Goal: Task Accomplishment & Management: Complete application form

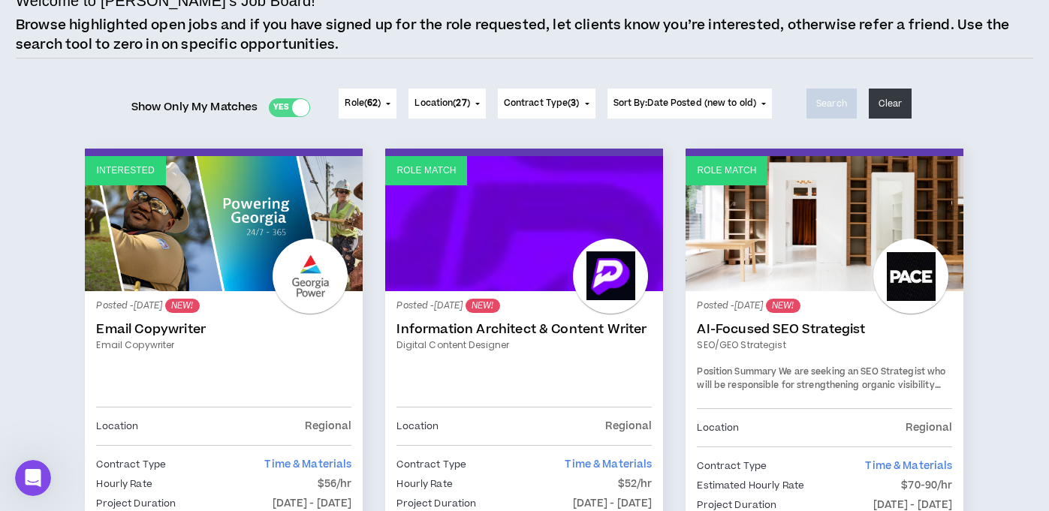
scroll to position [123, 0]
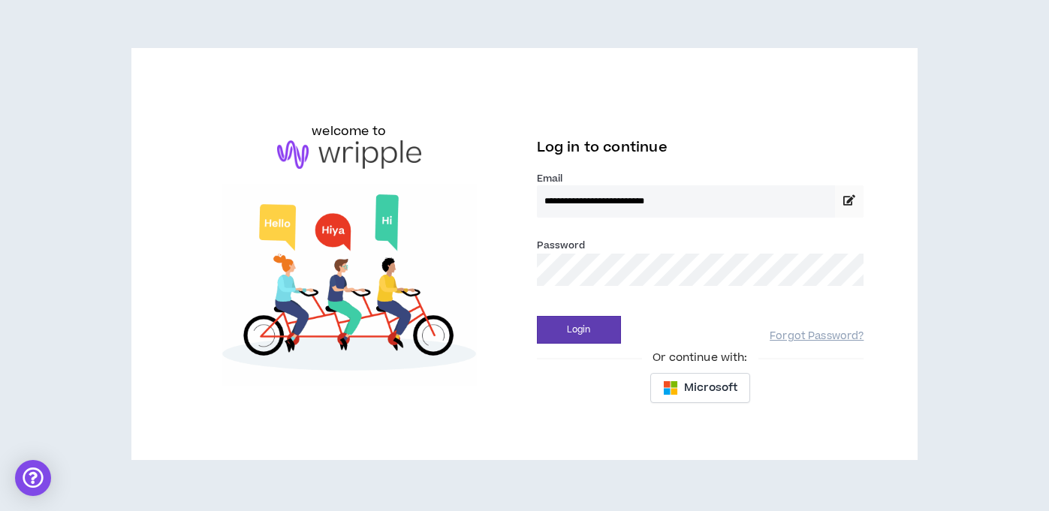
click at [578, 330] on button "Login" at bounding box center [579, 330] width 84 height 28
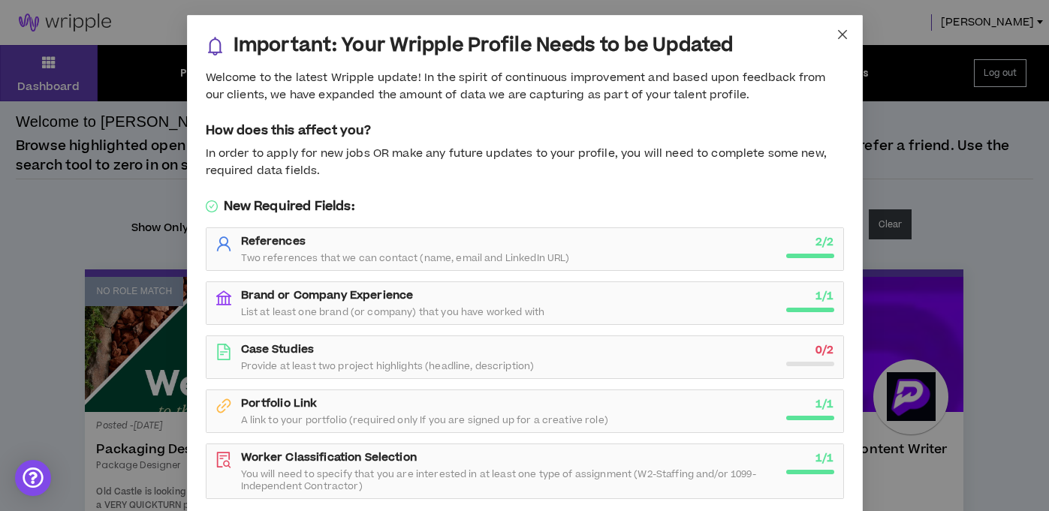
click at [843, 35] on icon "close" at bounding box center [841, 34] width 9 height 9
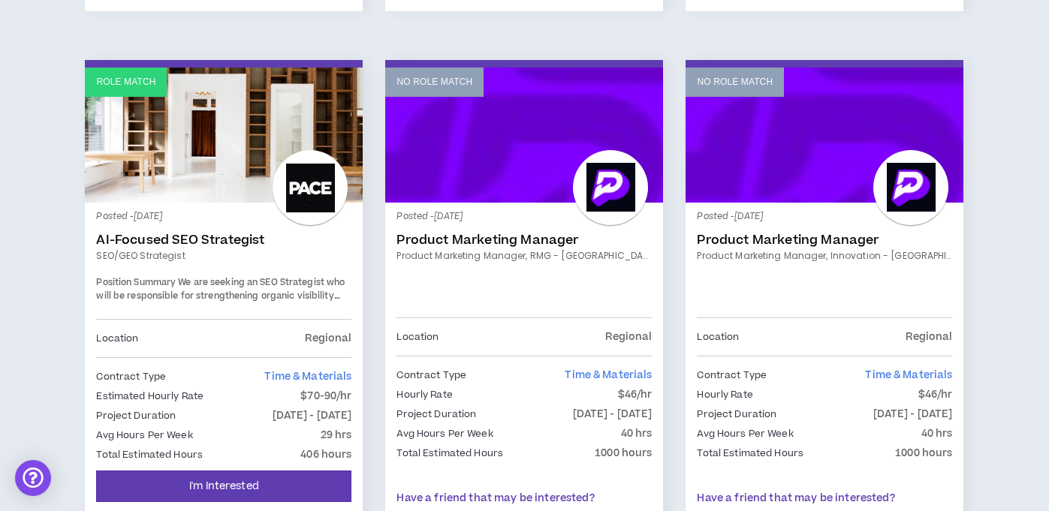
scroll to position [766, 0]
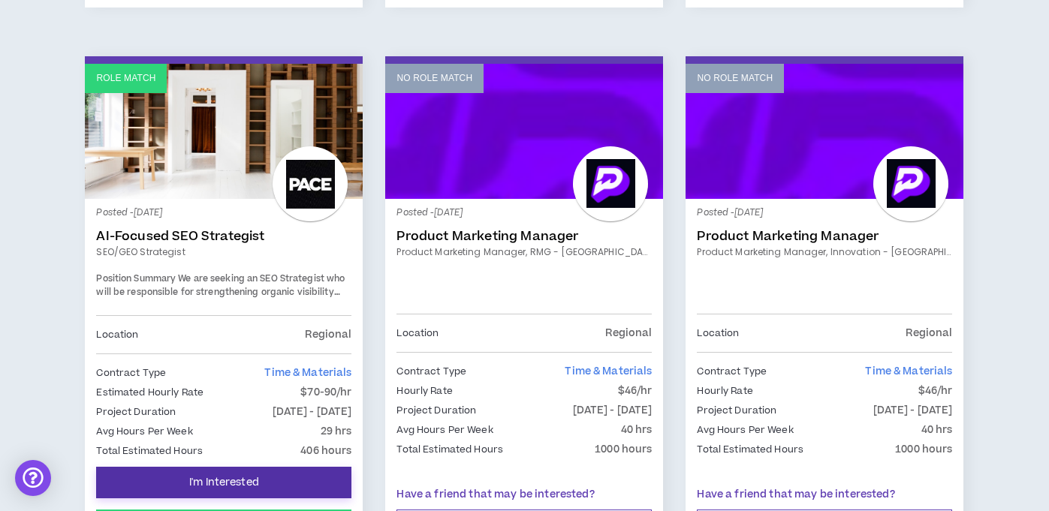
click at [226, 484] on span "I'm Interested" at bounding box center [224, 483] width 70 height 14
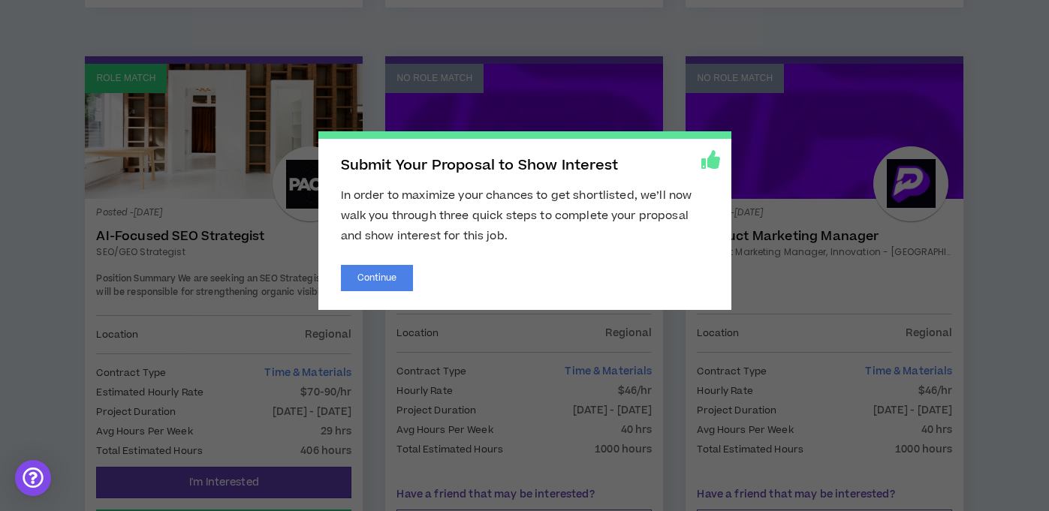
click at [566, 369] on span "Submit Your Proposal to Show Interest In order to maximize your chances to get …" at bounding box center [524, 255] width 1049 height 511
click at [371, 282] on button "Continue" at bounding box center [377, 278] width 73 height 26
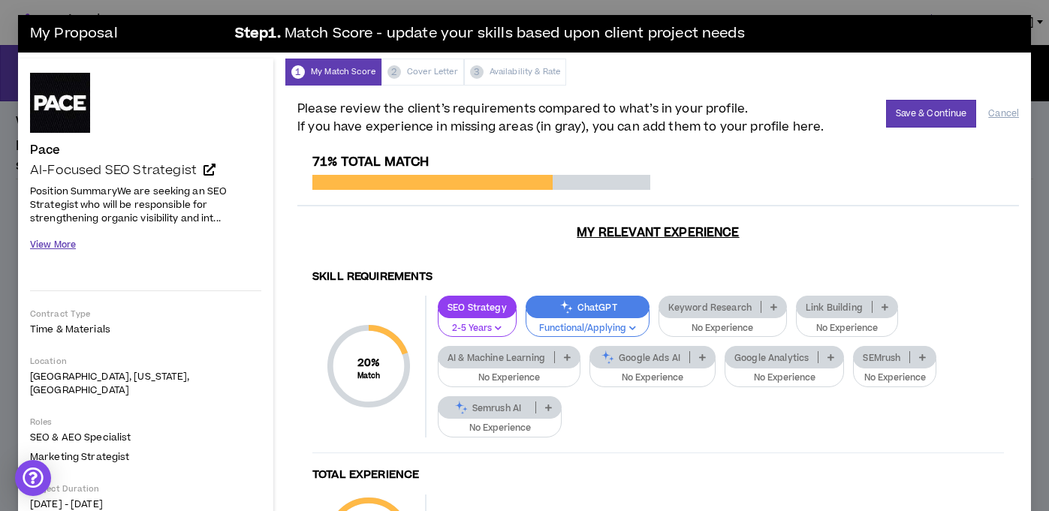
click at [46, 243] on button "View More" at bounding box center [53, 245] width 46 height 26
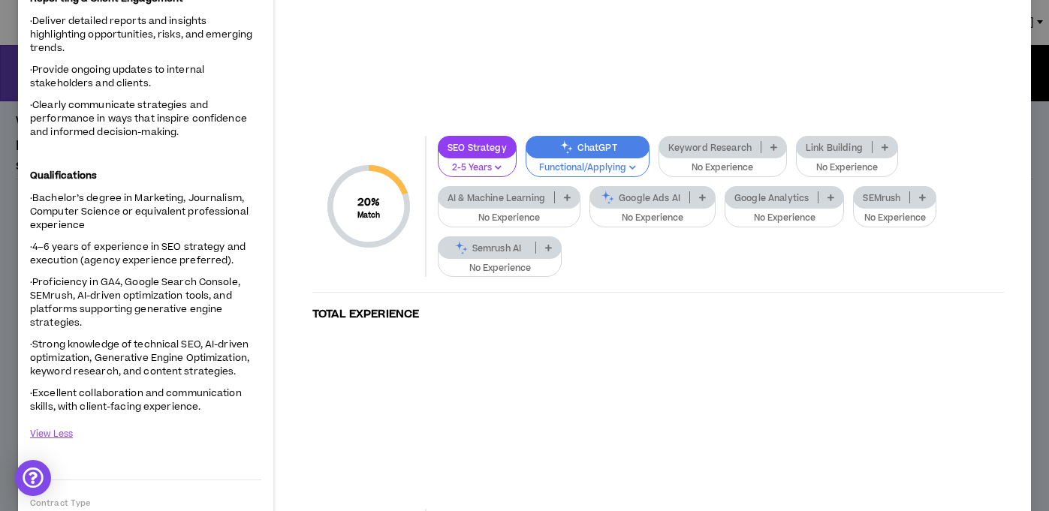
scroll to position [1340, 0]
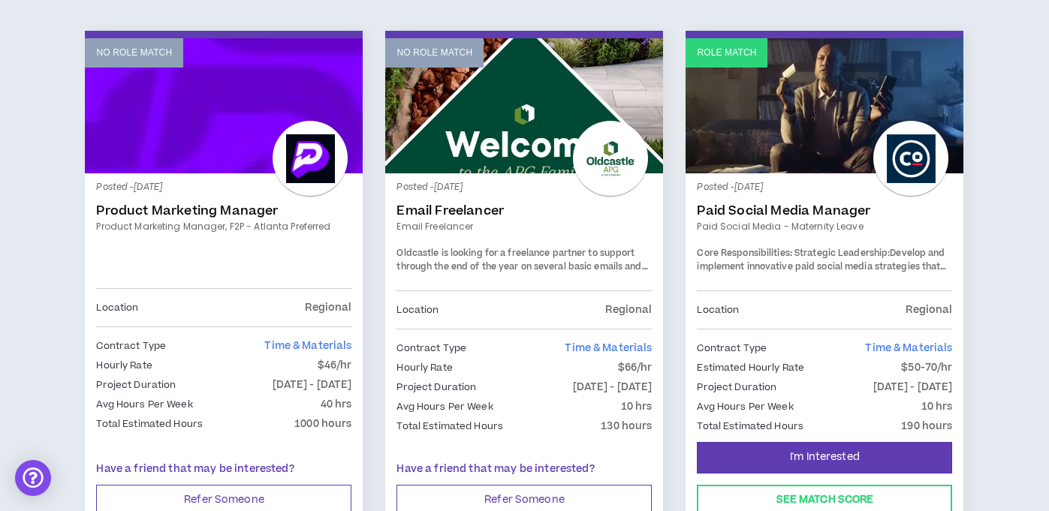
scroll to position [1346, 0]
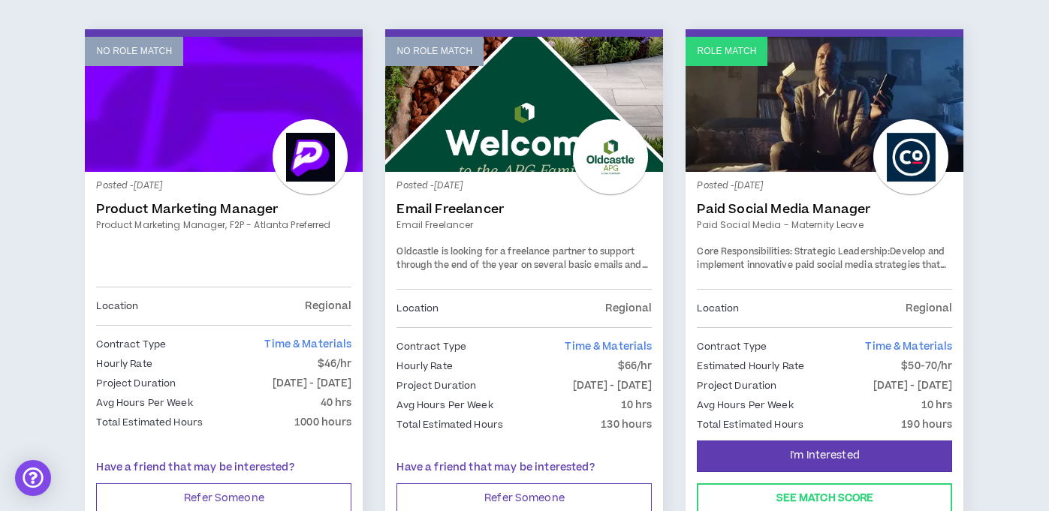
click at [482, 207] on link "Email Freelancer" at bounding box center [524, 209] width 255 height 15
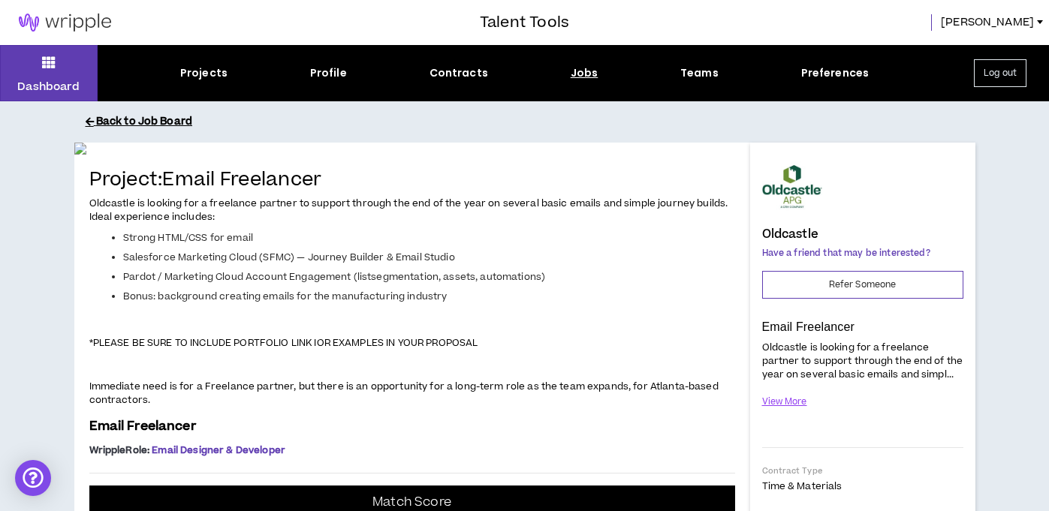
click at [101, 122] on button "Back to Job Board" at bounding box center [536, 122] width 901 height 26
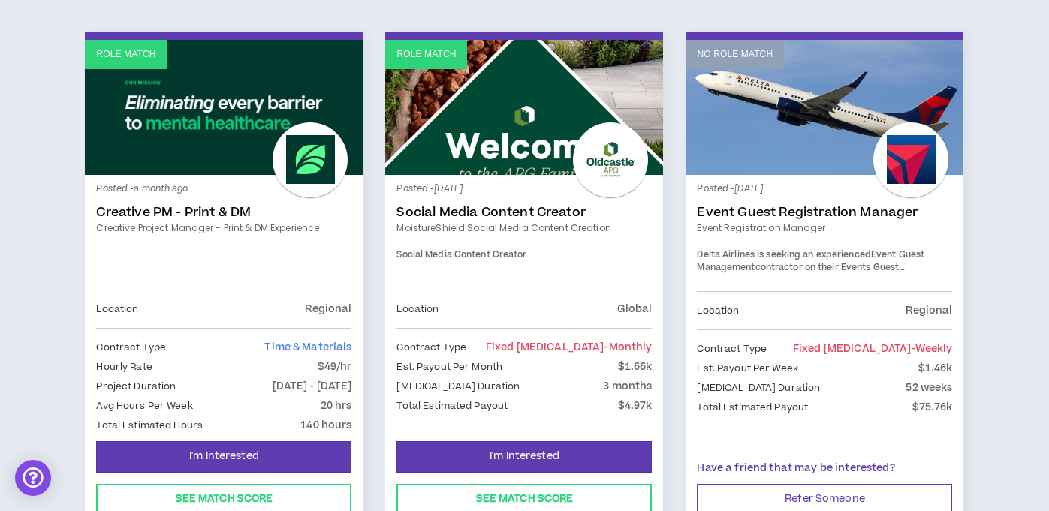
scroll to position [2450, 0]
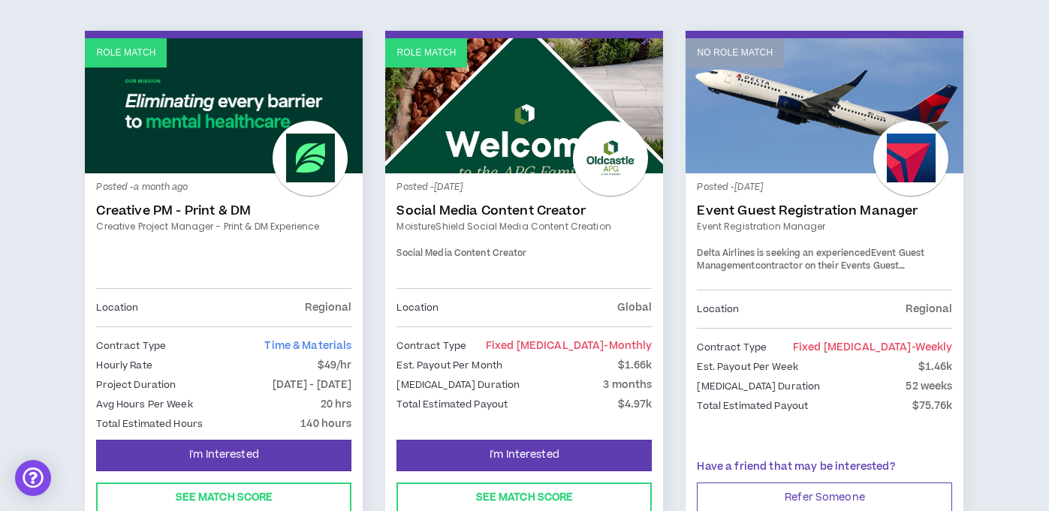
click at [488, 204] on link "Social Media Content Creator" at bounding box center [524, 211] width 255 height 15
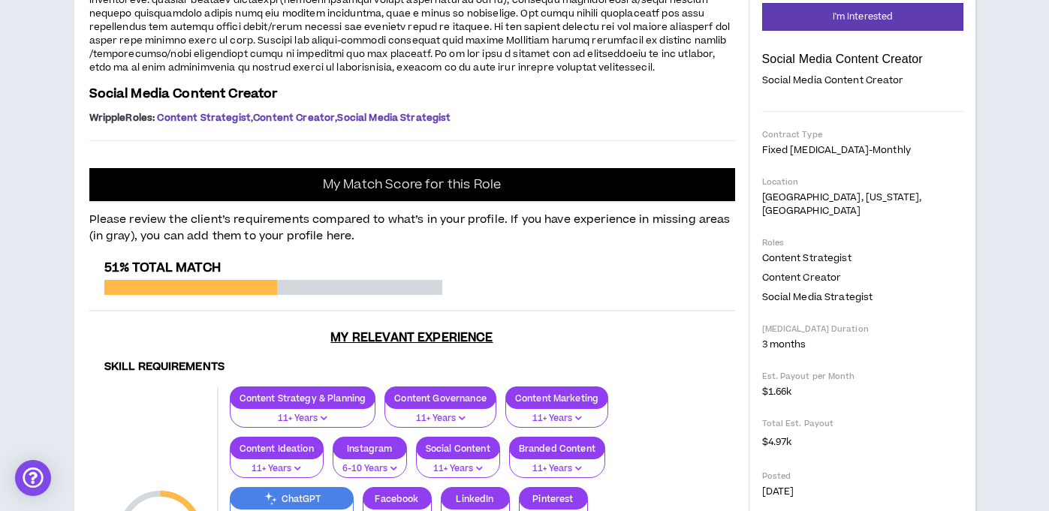
scroll to position [303, 0]
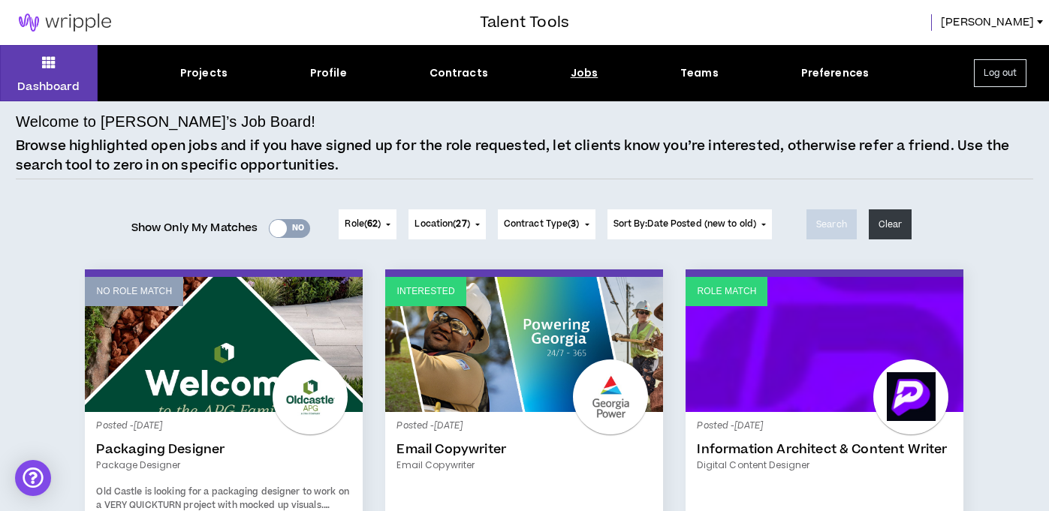
click at [296, 229] on div "Yes No" at bounding box center [289, 228] width 41 height 19
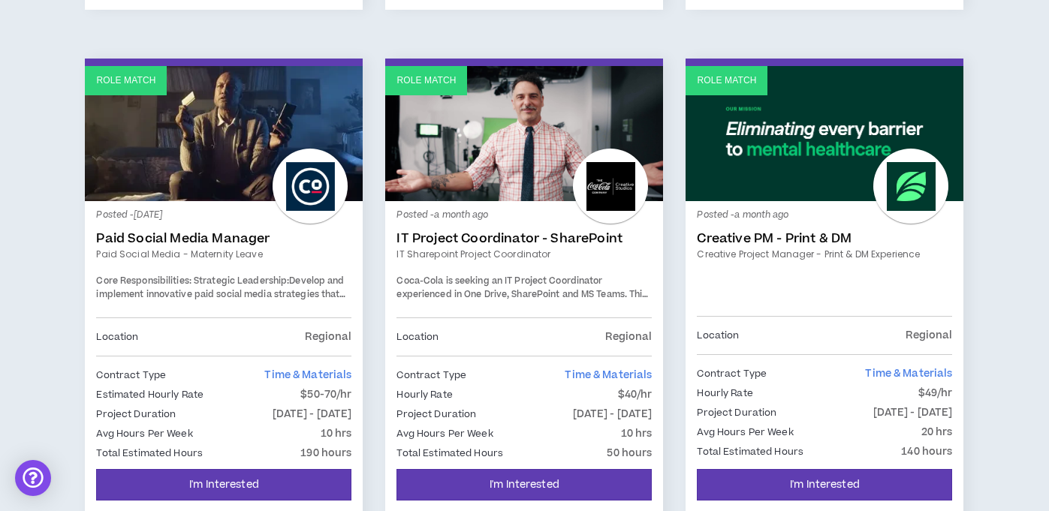
scroll to position [766, 0]
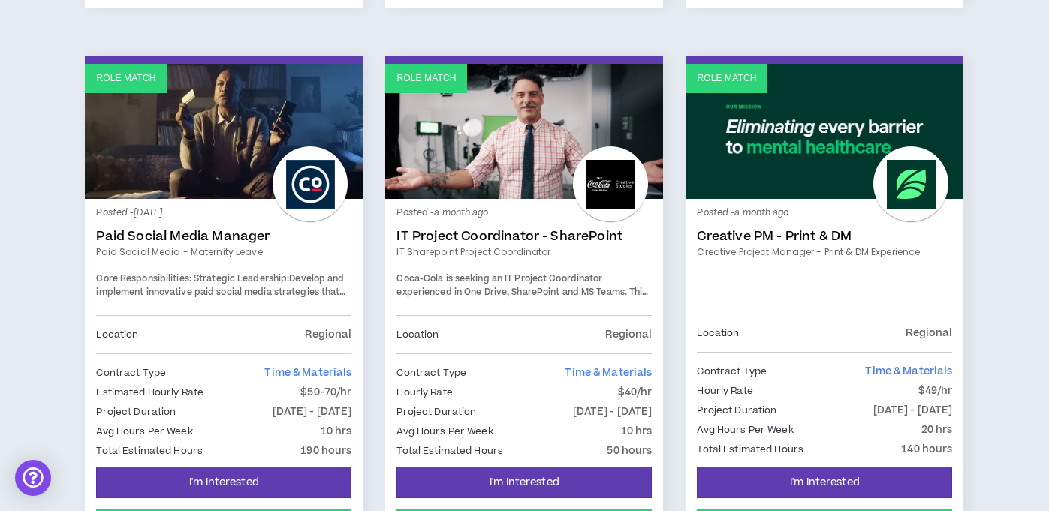
click at [770, 238] on link "Creative PM - Print & DM" at bounding box center [824, 236] width 255 height 15
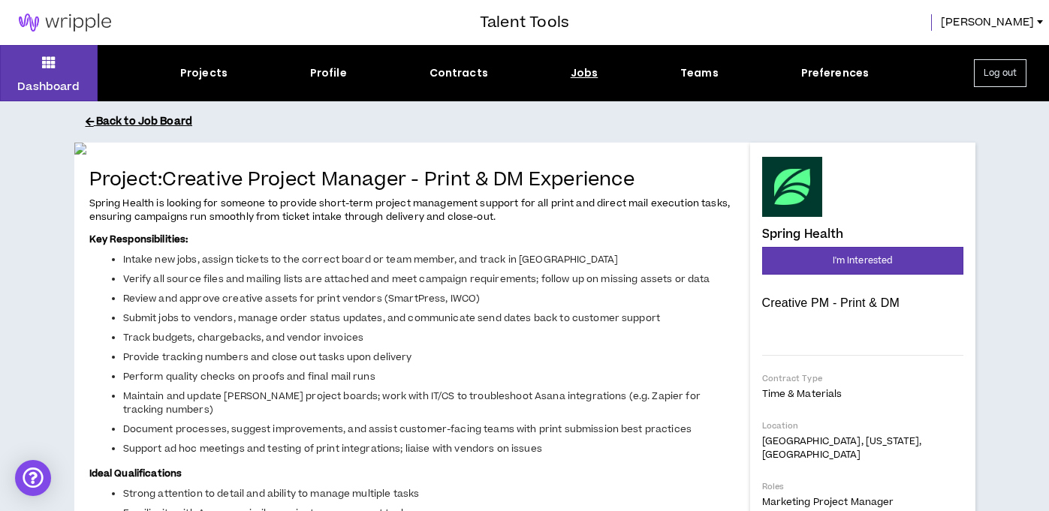
click at [117, 125] on button "Back to Job Board" at bounding box center [536, 122] width 901 height 26
